Goal: Transaction & Acquisition: Purchase product/service

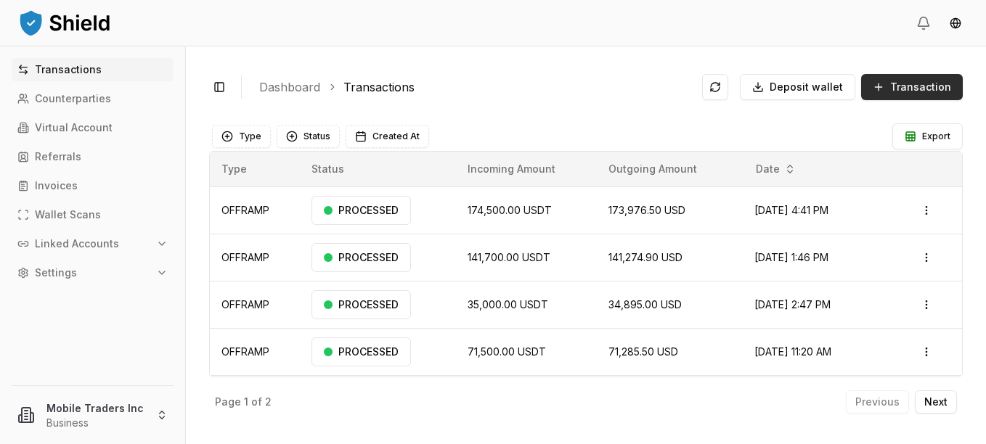
click at [904, 84] on span "Transaction" at bounding box center [920, 87] width 61 height 15
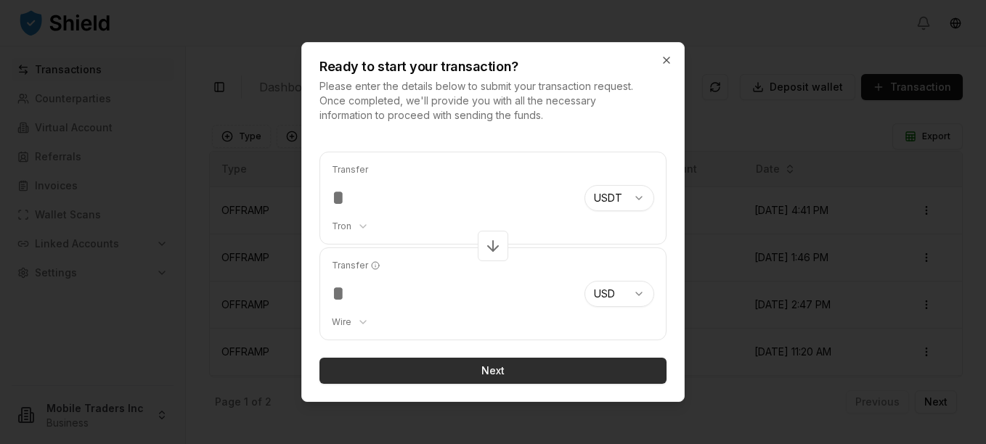
type input "*****"
click at [437, 369] on button "Next" at bounding box center [493, 371] width 347 height 26
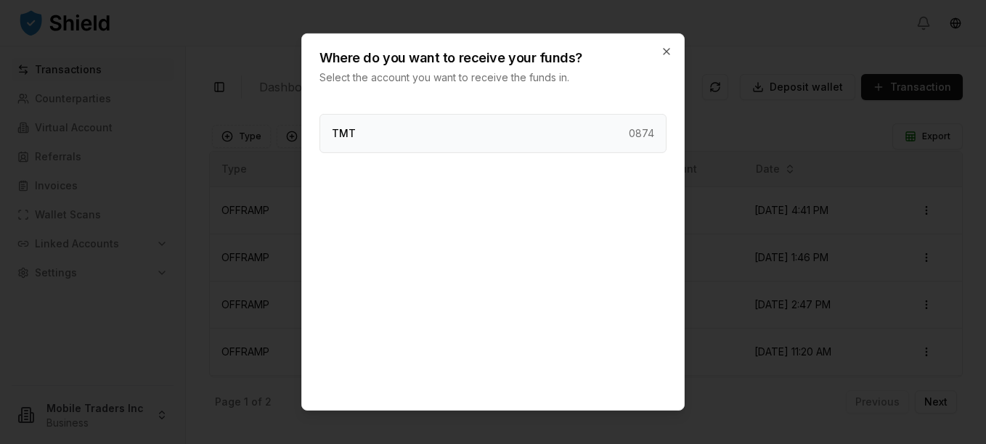
click at [407, 137] on div "TMT 0874" at bounding box center [493, 133] width 347 height 39
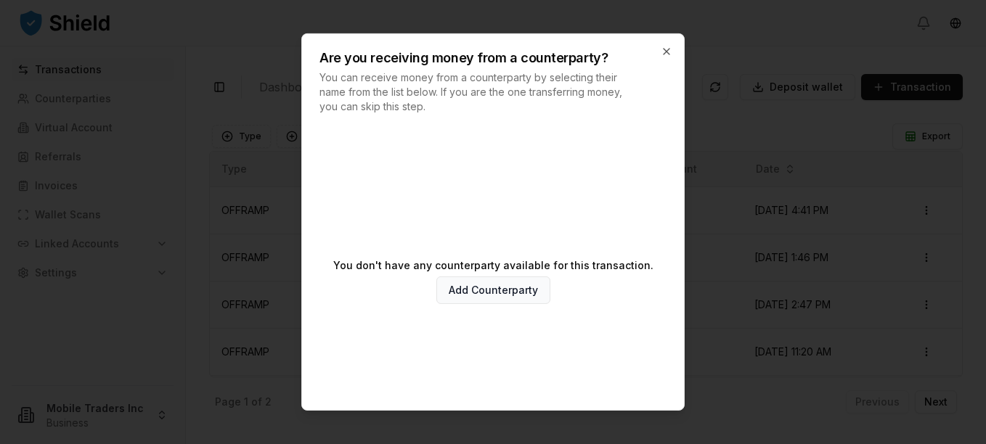
scroll to position [78, 0]
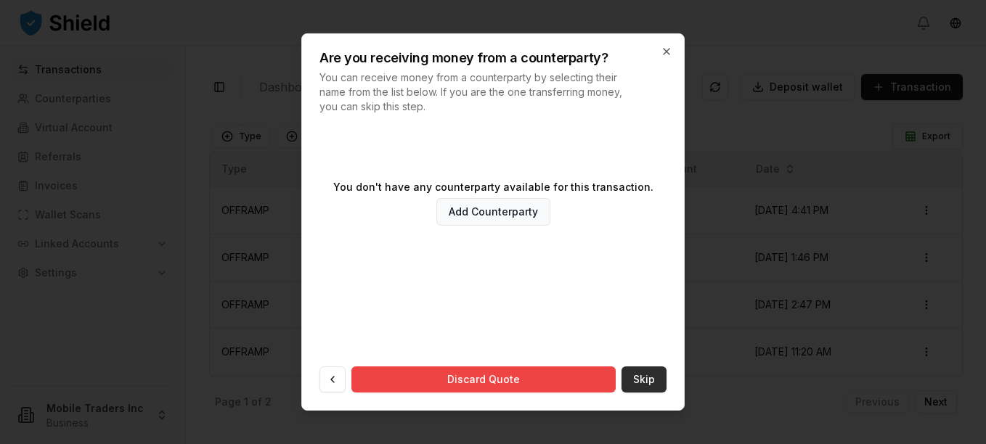
click at [638, 380] on button "Skip" at bounding box center [644, 380] width 45 height 26
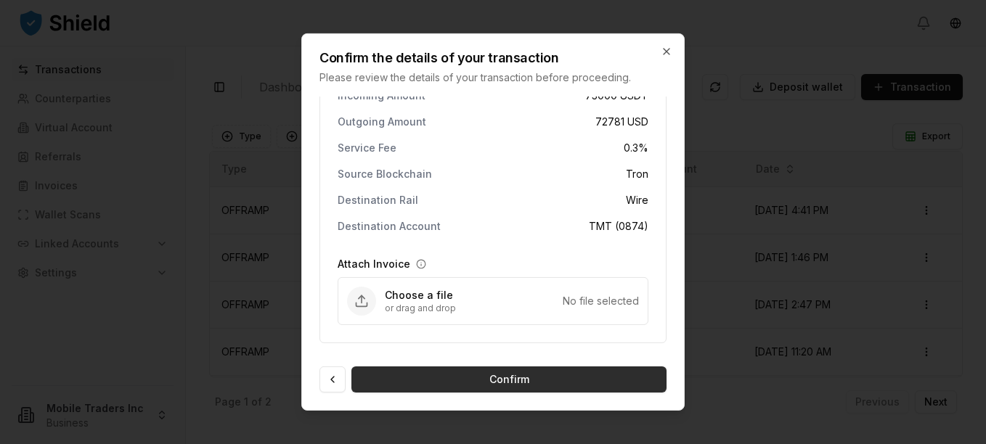
click at [597, 381] on button "Confirm" at bounding box center [509, 380] width 315 height 26
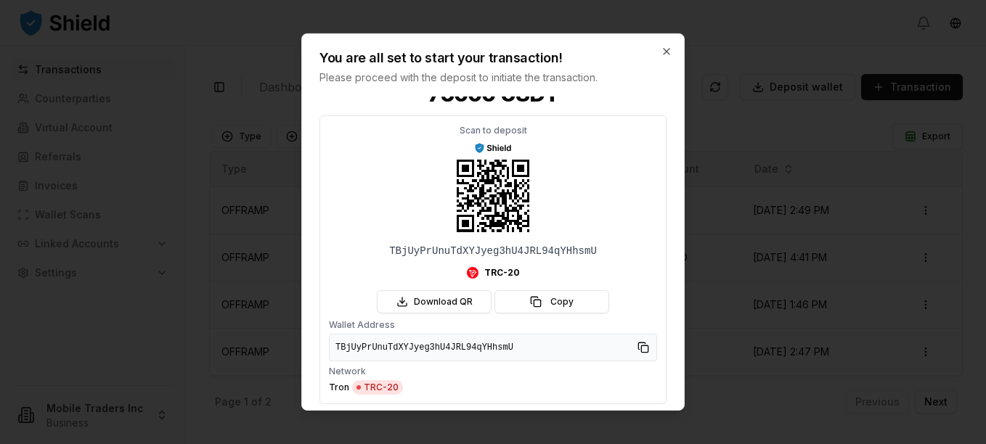
scroll to position [38, 0]
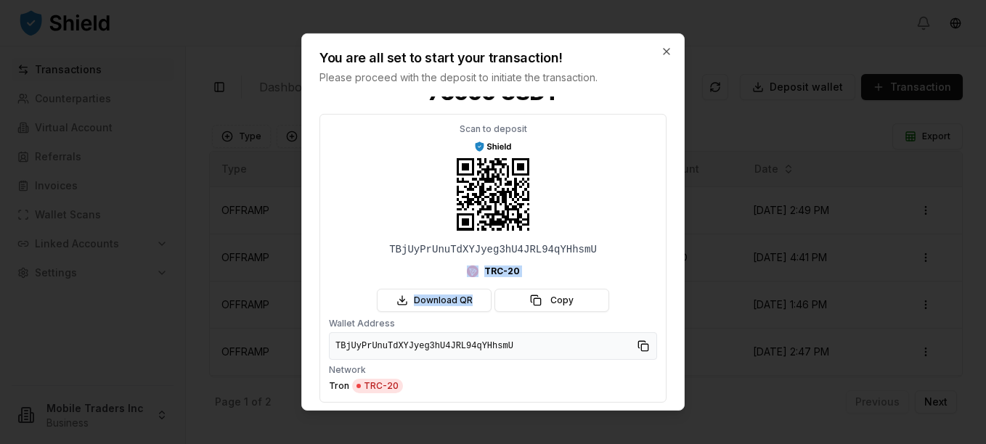
drag, startPoint x: 666, startPoint y: 218, endPoint x: 664, endPoint y: 281, distance: 63.2
click at [664, 281] on div "73000 USDT Scan to deposit TBjUyPrUnuTdXYJyeg3hU4JRL94qYHhsmU TRC-20 Download Q…" at bounding box center [493, 254] width 382 height 314
drag, startPoint x: 664, startPoint y: 281, endPoint x: 630, endPoint y: 296, distance: 37.4
click at [630, 296] on div "Scan to deposit TBjUyPrUnuTdXYJyeg3hU4JRL94qYHhsmU TRC-20 Download QR Copy" at bounding box center [493, 217] width 328 height 189
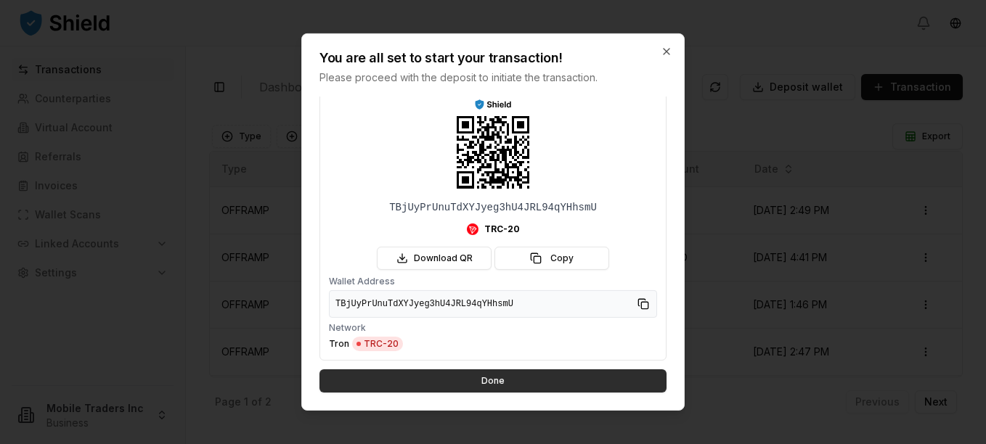
click at [532, 375] on button "Done" at bounding box center [493, 381] width 347 height 23
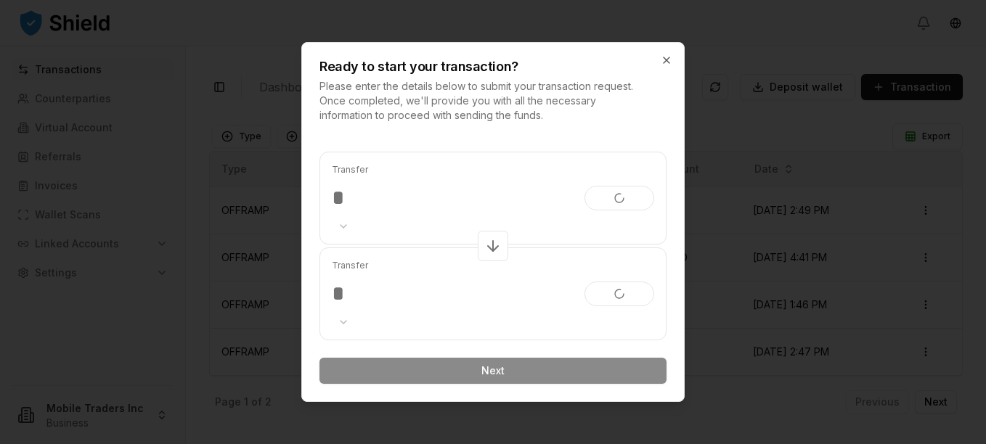
scroll to position [0, 0]
